Goal: Transaction & Acquisition: Register for event/course

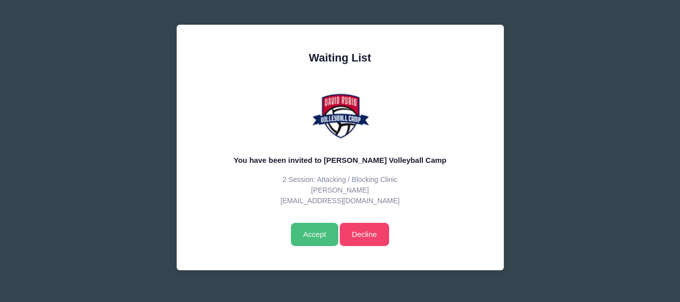
drag, startPoint x: 312, startPoint y: 239, endPoint x: 367, endPoint y: 209, distance: 62.4
click at [311, 239] on input "Accept" at bounding box center [314, 234] width 47 height 23
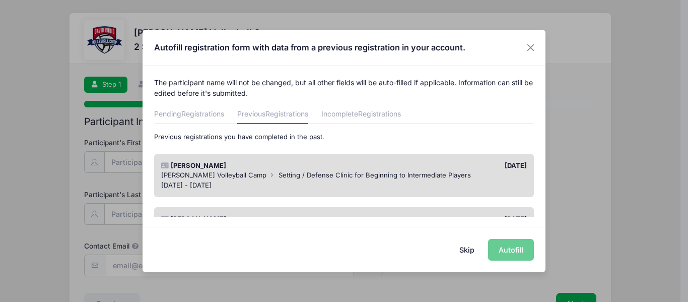
click at [277, 182] on div "Aug 28 - Aug 28, 2025" at bounding box center [344, 185] width 366 height 10
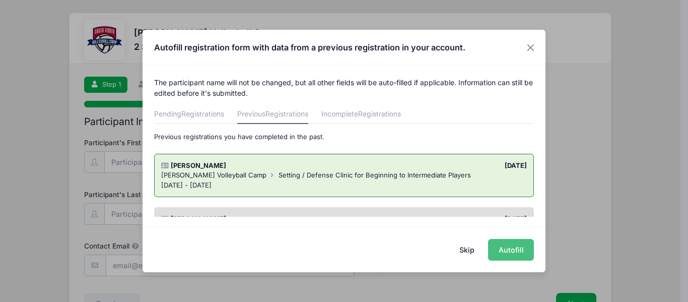
click at [508, 247] on button "Autofill" at bounding box center [511, 250] width 46 height 22
type input "[EMAIL_ADDRESS][DOMAIN_NAME]"
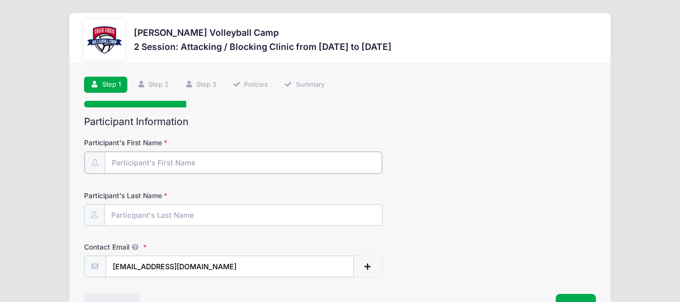
click at [237, 155] on input "Participant's First Name" at bounding box center [243, 163] width 277 height 22
type input "Naomi"
click at [119, 214] on input "Participant's Last Name" at bounding box center [243, 214] width 277 height 22
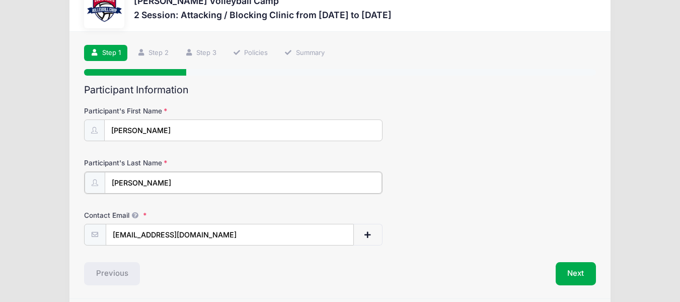
scroll to position [68, 0]
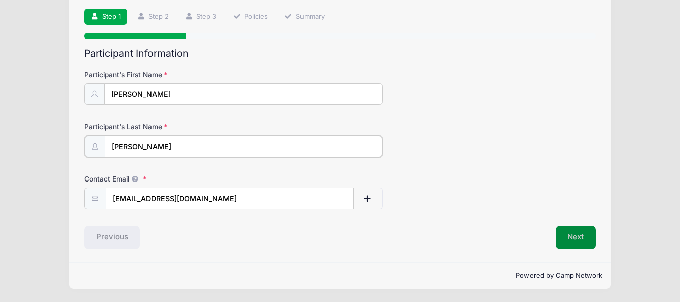
type input "[PERSON_NAME]"
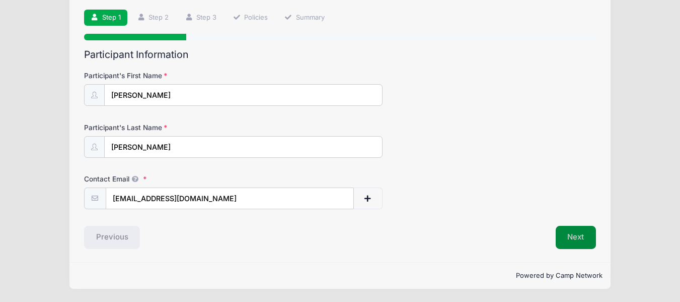
click at [583, 234] on button "Next" at bounding box center [576, 237] width 41 height 23
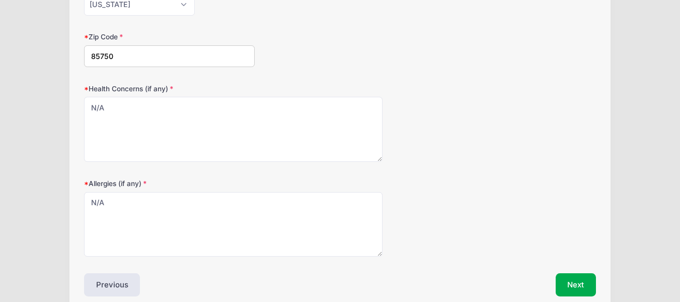
scroll to position [360, 0]
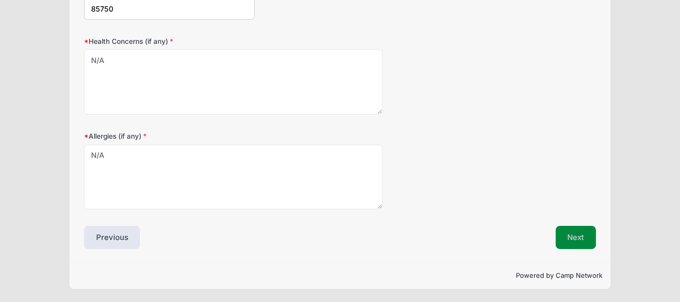
click at [580, 231] on button "Next" at bounding box center [576, 237] width 41 height 23
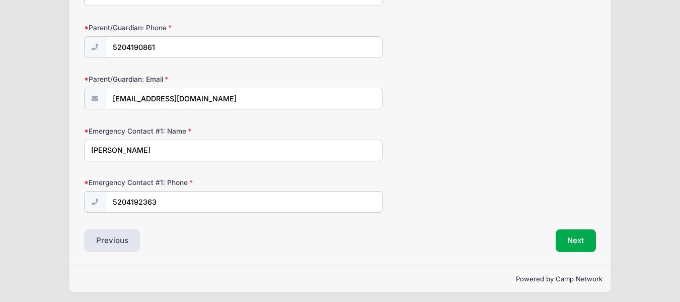
scroll to position [170, 0]
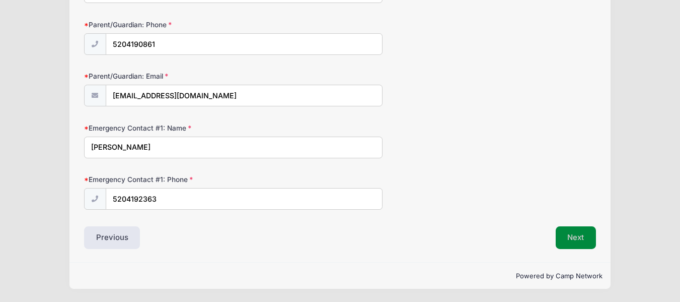
click at [569, 233] on button "Next" at bounding box center [576, 237] width 41 height 23
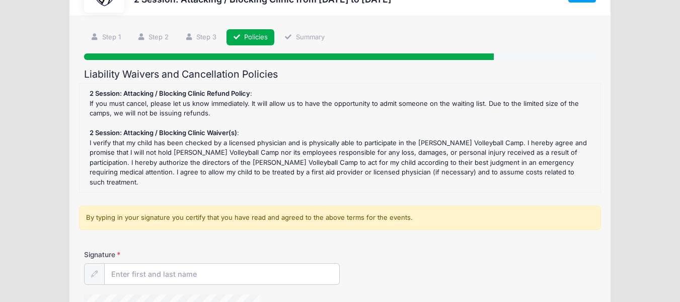
scroll to position [101, 0]
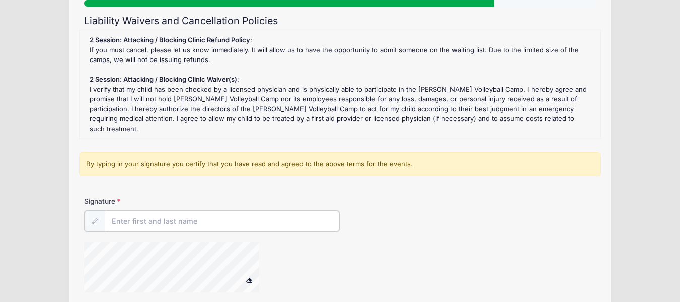
click at [138, 211] on input "Signature" at bounding box center [222, 221] width 235 height 22
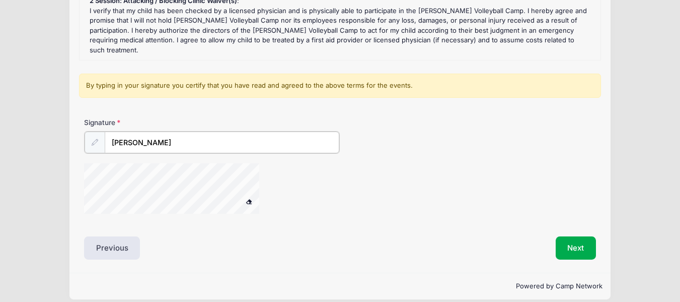
scroll to position [180, 0]
type input "Andrea Fergerson"
click at [573, 236] on button "Next" at bounding box center [576, 247] width 41 height 23
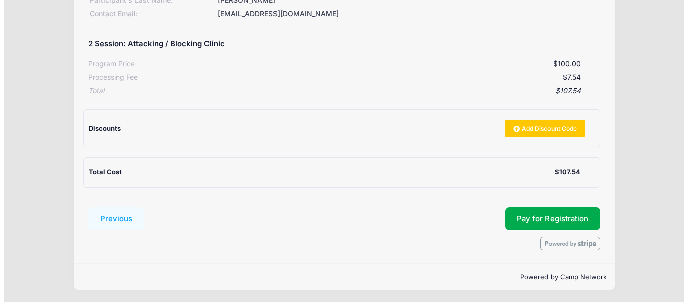
scroll to position [176, 0]
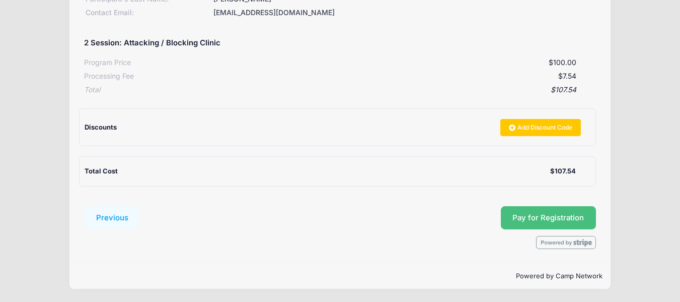
click at [563, 216] on span "Pay for Registration" at bounding box center [549, 217] width 72 height 9
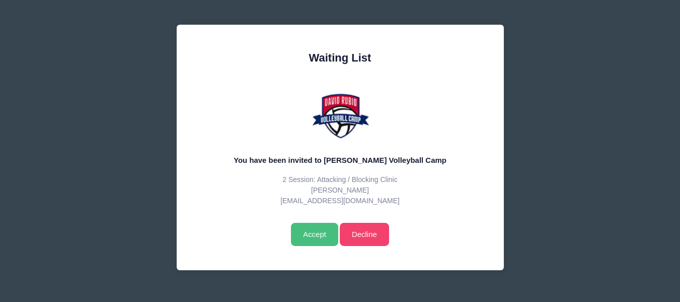
click at [310, 234] on input "Accept" at bounding box center [314, 234] width 47 height 23
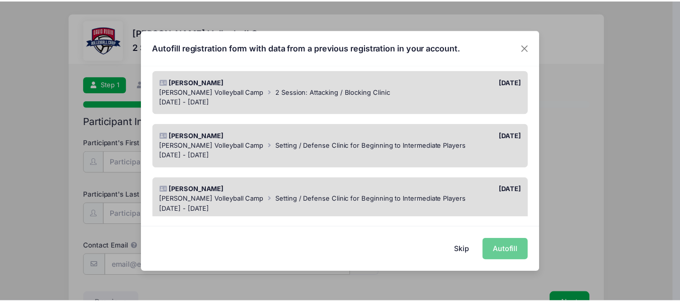
scroll to position [101, 0]
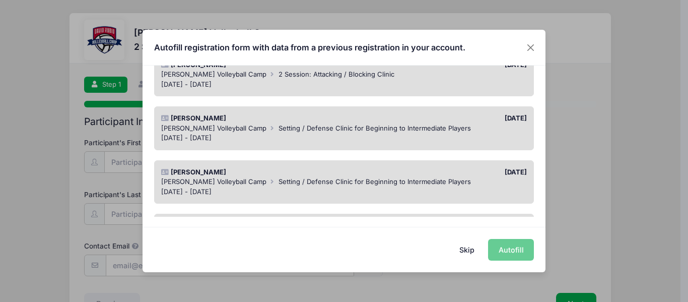
click at [291, 182] on span "Setting / Defense Clinic for Beginning to Intermediate Players" at bounding box center [374, 181] width 192 height 8
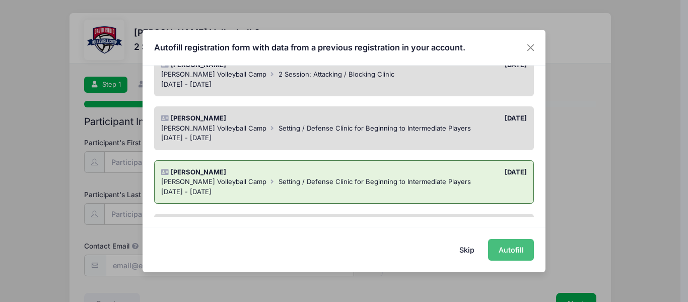
click at [509, 255] on button "Autofill" at bounding box center [511, 250] width 46 height 22
type input "[EMAIL_ADDRESS][DOMAIN_NAME]"
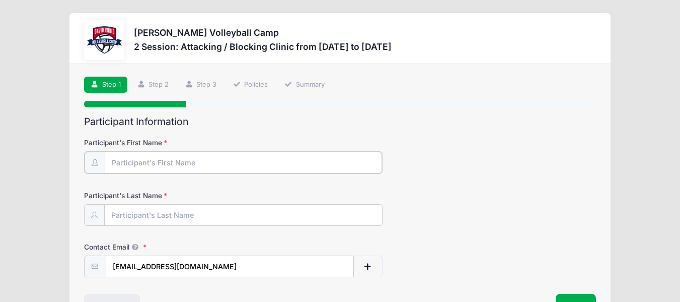
click at [217, 160] on input "Participant's First Name" at bounding box center [243, 163] width 277 height 22
type input "[PERSON_NAME]"
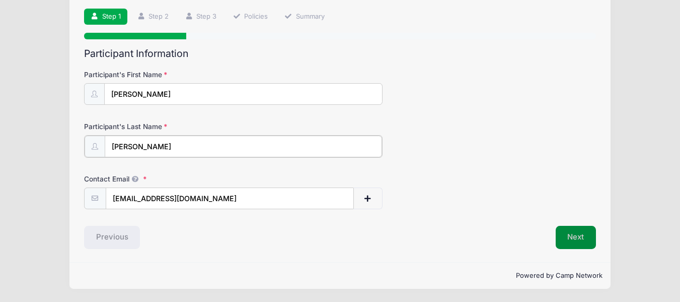
type input "[PERSON_NAME]"
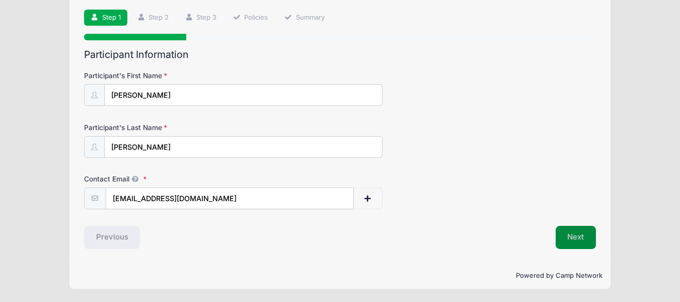
click at [583, 238] on button "Next" at bounding box center [576, 237] width 41 height 23
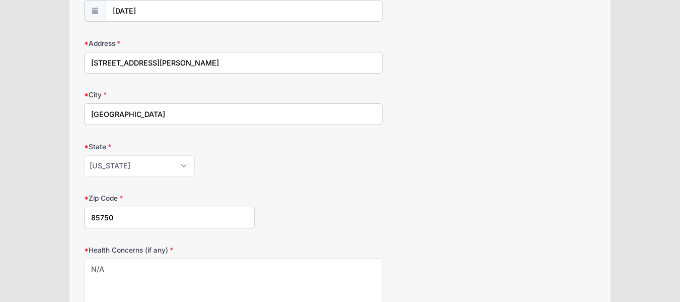
scroll to position [352, 0]
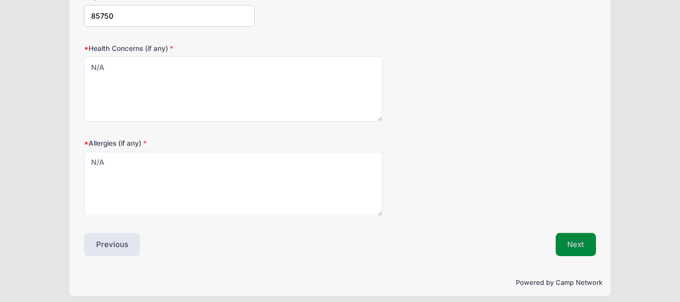
click at [566, 244] on button "Next" at bounding box center [576, 244] width 41 height 23
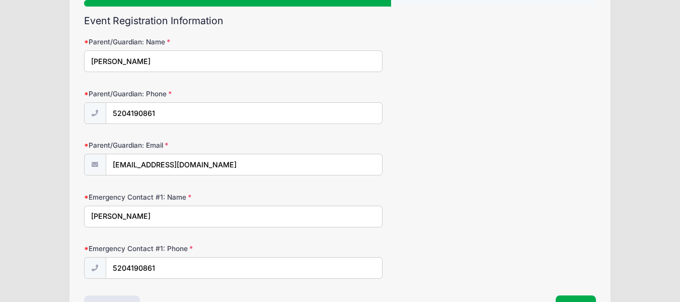
scroll to position [170, 0]
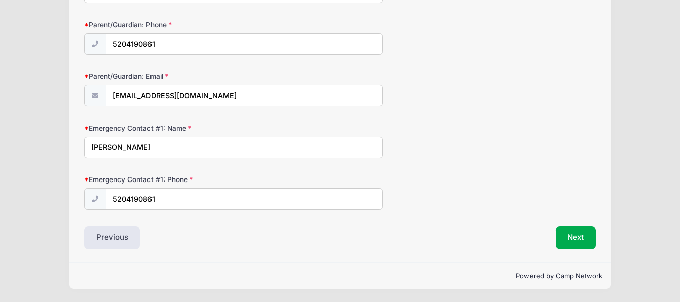
drag, startPoint x: 122, startPoint y: 146, endPoint x: -26, endPoint y: 139, distance: 148.2
type input "Darren Fergerson"
drag, startPoint x: 140, startPoint y: 198, endPoint x: 177, endPoint y: 197, distance: 36.8
click at [177, 197] on input "5204190861" at bounding box center [244, 199] width 276 height 22
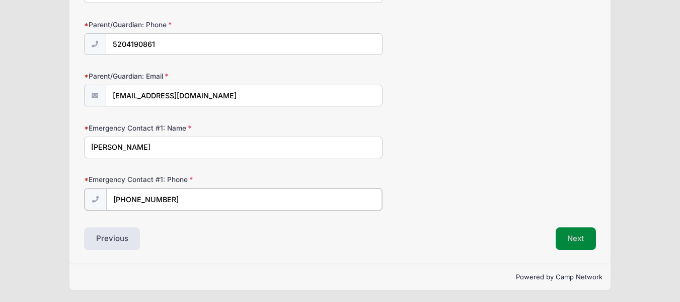
type input "(520) 419-2363"
click at [558, 237] on button "Next" at bounding box center [576, 237] width 41 height 23
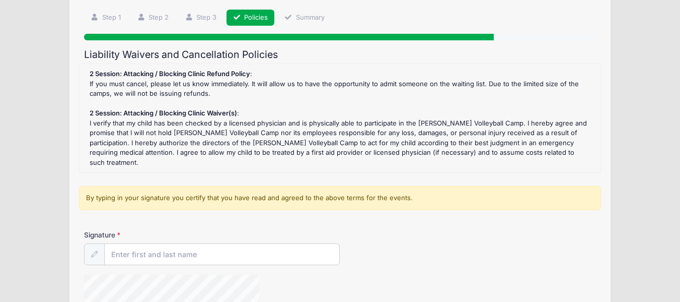
scroll to position [151, 0]
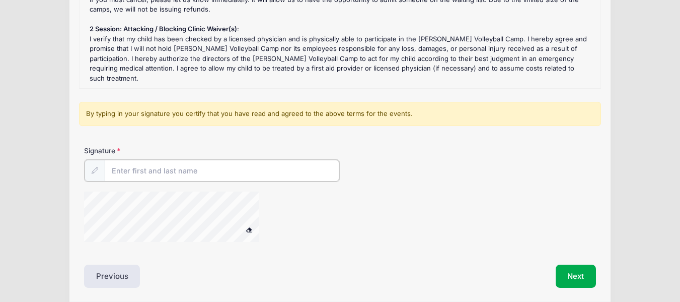
click at [222, 164] on input "Signature" at bounding box center [222, 171] width 235 height 22
type input "Andrea Fergerson"
click at [563, 263] on button "Next" at bounding box center [576, 274] width 41 height 23
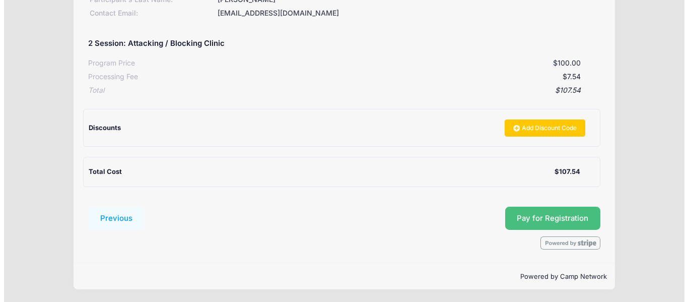
scroll to position [176, 0]
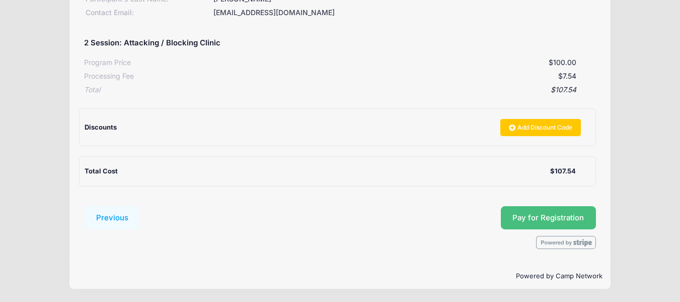
click at [560, 216] on span "Pay for Registration" at bounding box center [549, 217] width 72 height 9
